Goal: Task Accomplishment & Management: Manage account settings

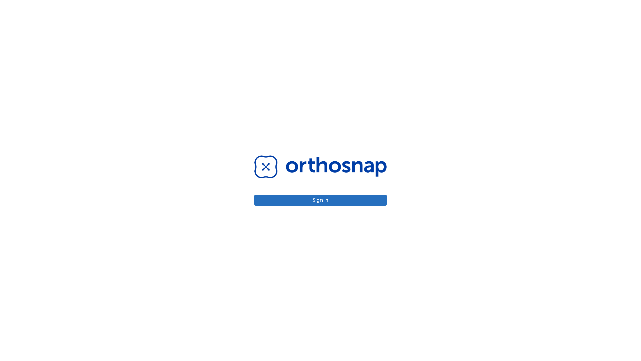
click at [321, 200] on button "Sign in" at bounding box center [320, 199] width 132 height 11
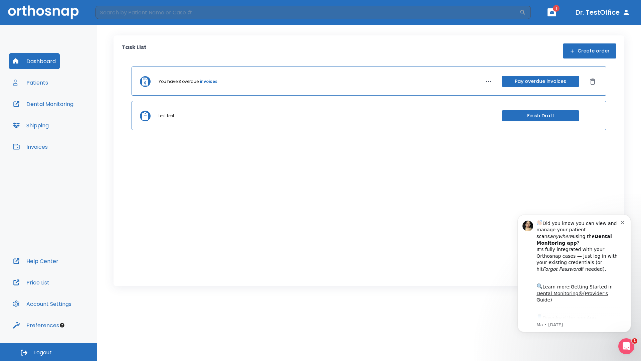
click at [48, 352] on span "Logout" at bounding box center [43, 352] width 18 height 7
